Goal: Navigation & Orientation: Understand site structure

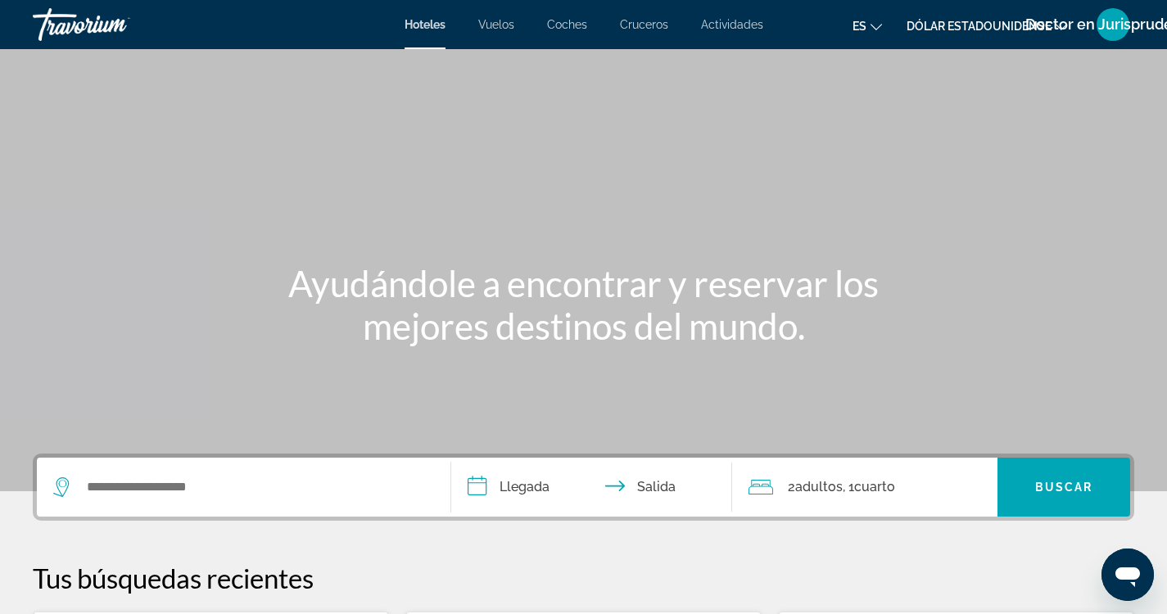
click at [498, 28] on font "Vuelos" at bounding box center [496, 24] width 36 height 13
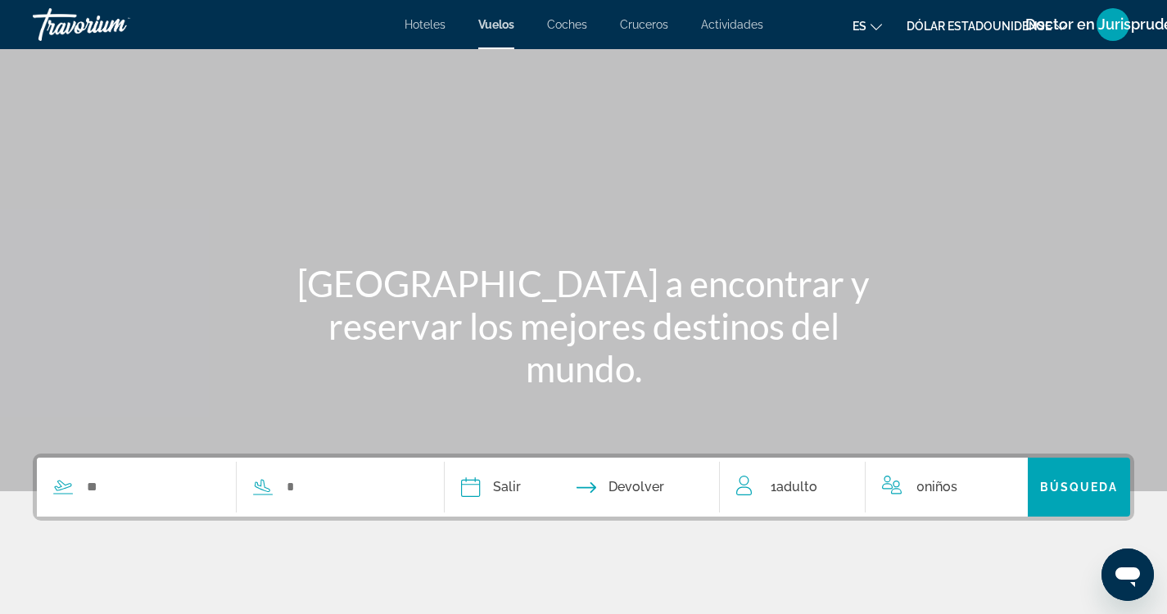
click at [574, 27] on font "Coches" at bounding box center [567, 24] width 40 height 13
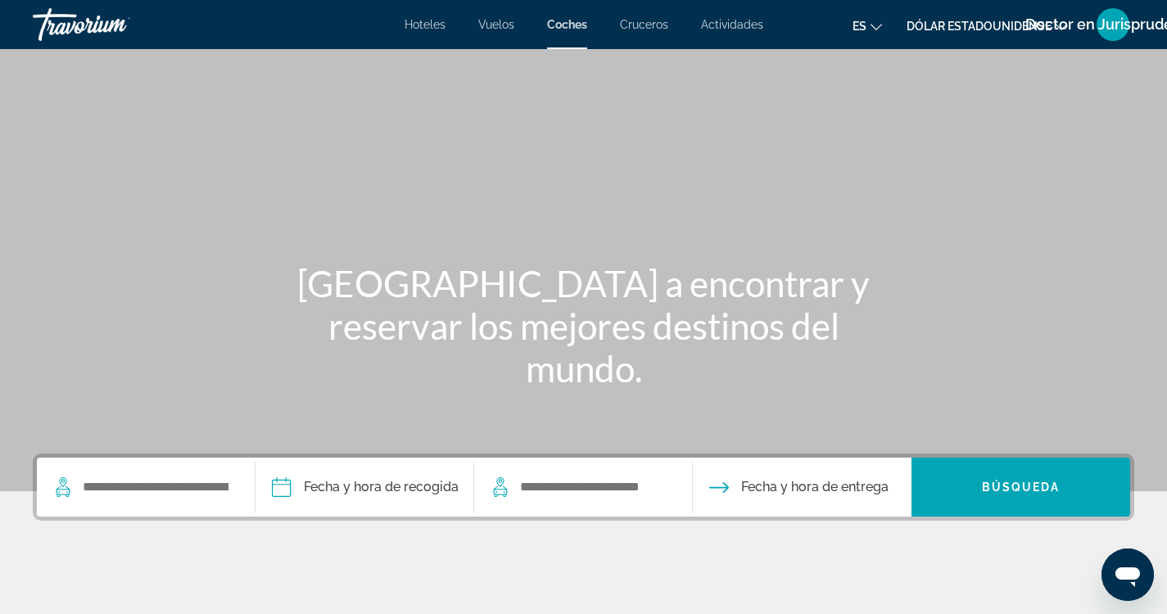
click at [649, 27] on font "Cruceros" at bounding box center [644, 24] width 48 height 13
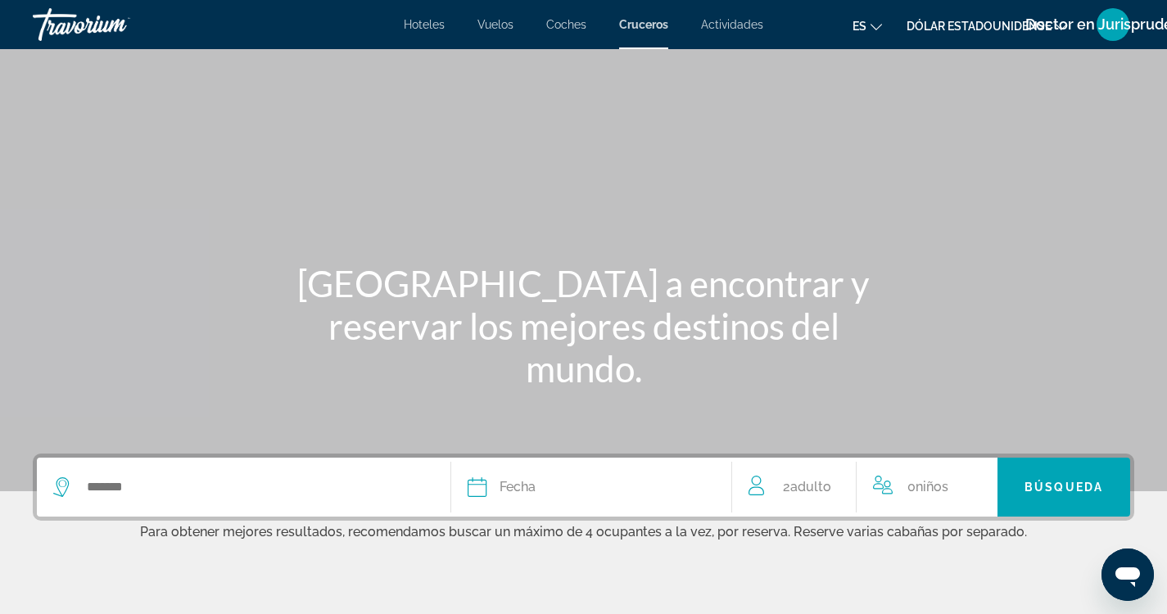
click at [733, 29] on font "Actividades" at bounding box center [732, 24] width 62 height 13
